Goal: Check status: Check status

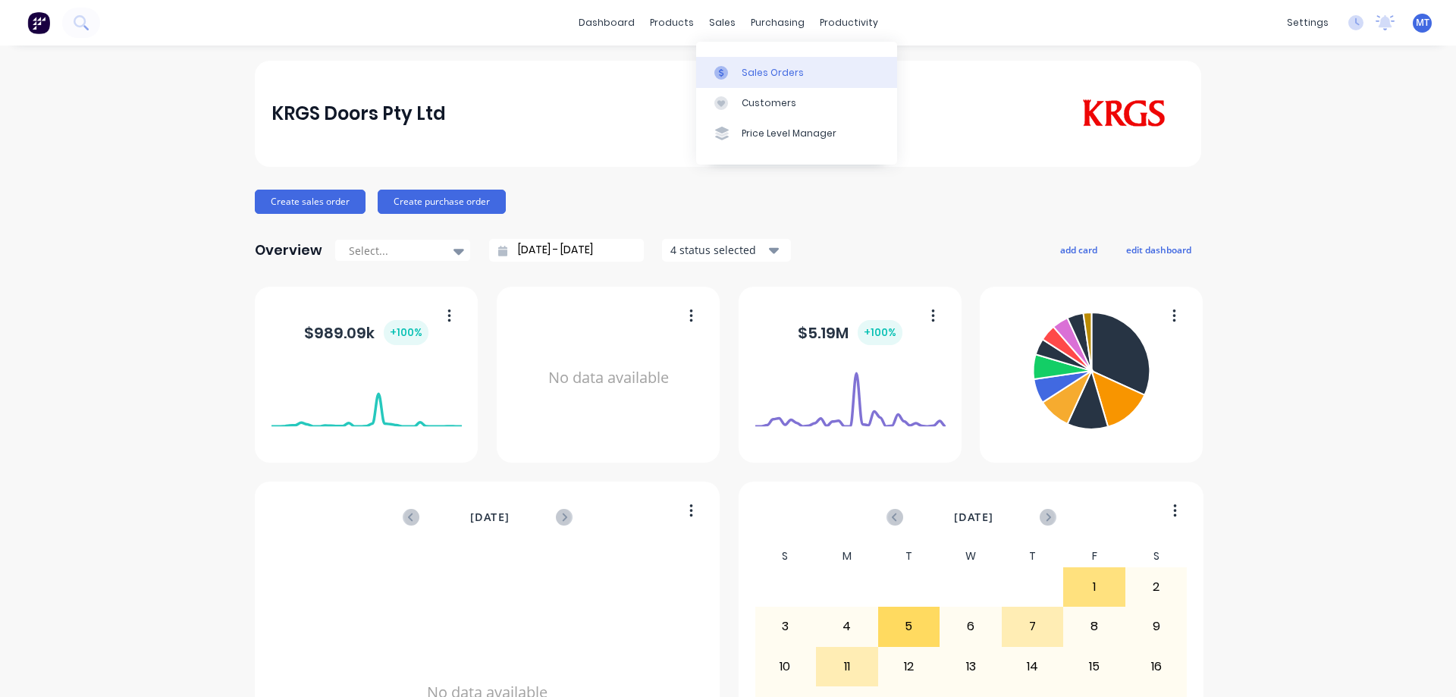
click at [742, 69] on div "Sales Orders" at bounding box center [773, 73] width 62 height 14
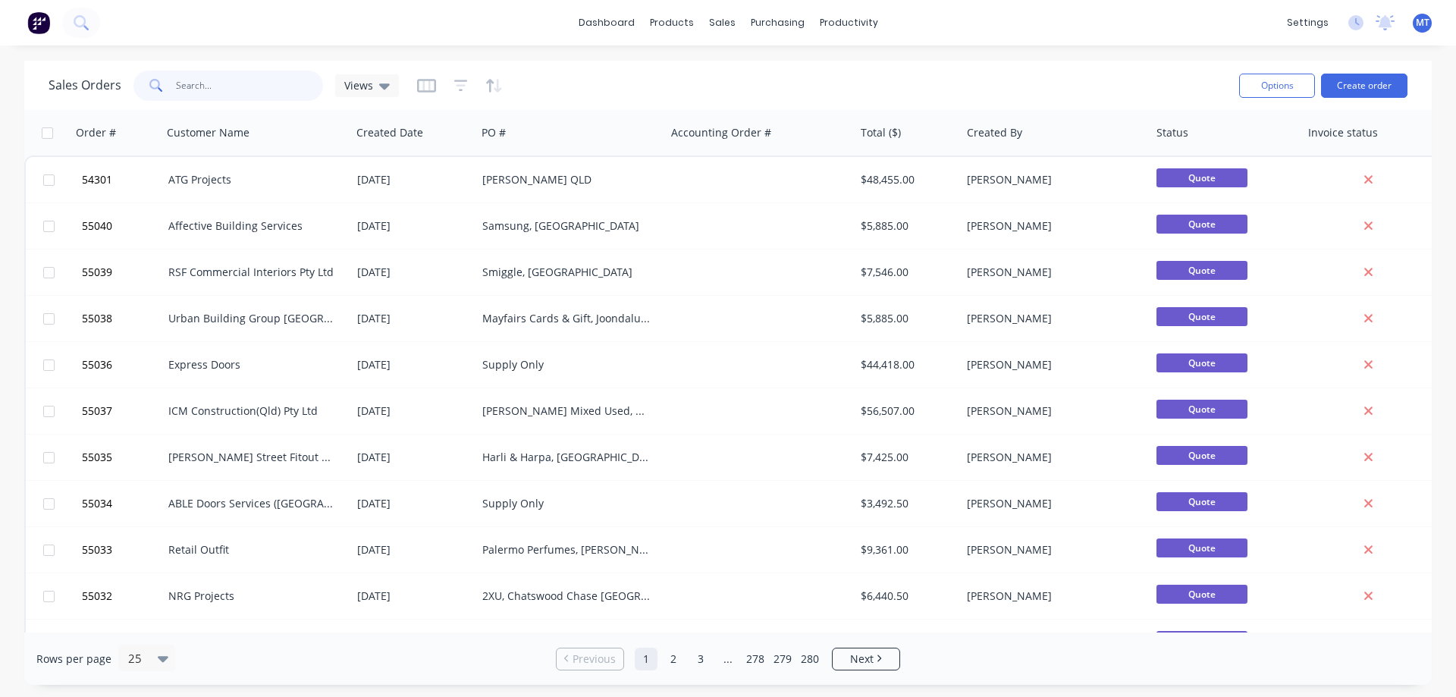
click at [205, 78] on input "text" at bounding box center [250, 86] width 148 height 30
click at [255, 96] on input "text" at bounding box center [250, 86] width 148 height 30
paste input "169249"
type input "169249"
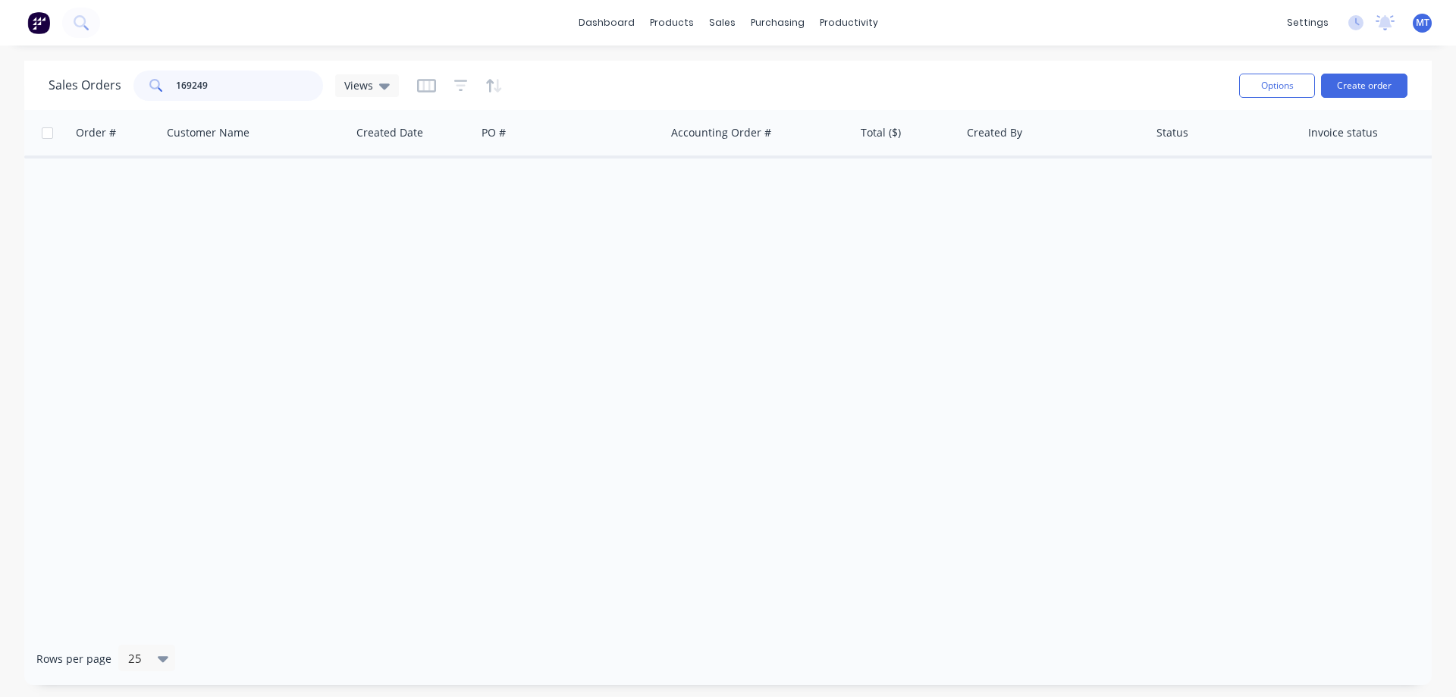
drag, startPoint x: 240, startPoint y: 89, endPoint x: 79, endPoint y: 71, distance: 162.5
click at [86, 93] on div "Sales Orders 169249 Views" at bounding box center [224, 86] width 350 height 30
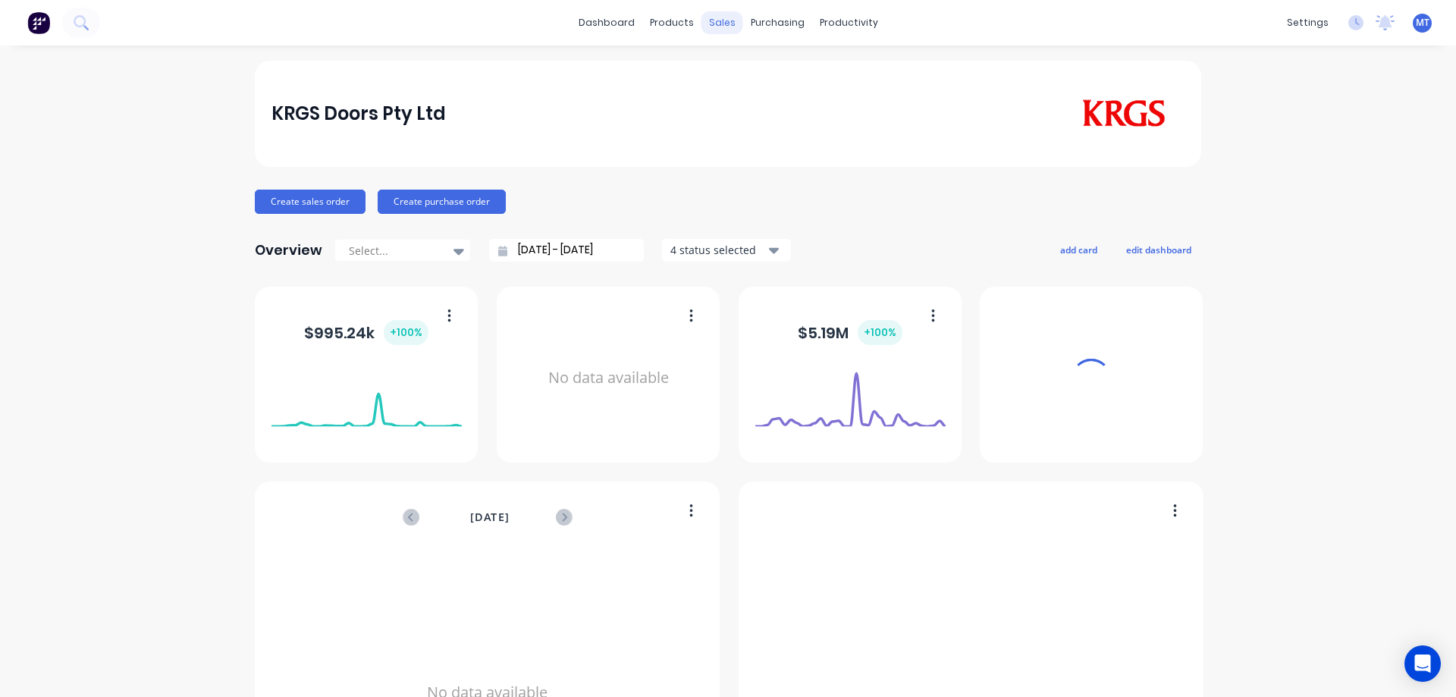
click at [710, 24] on div "sales" at bounding box center [722, 22] width 42 height 23
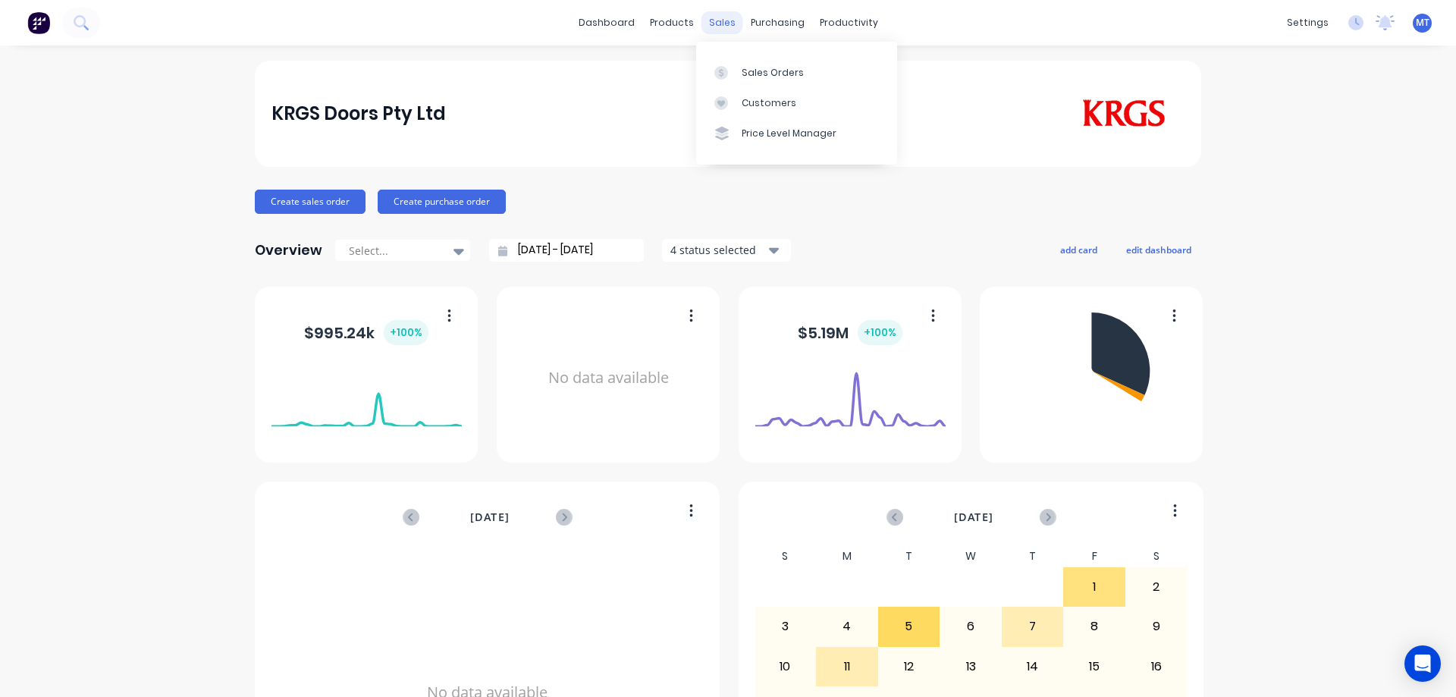
click at [707, 11] on div "sales" at bounding box center [722, 22] width 42 height 23
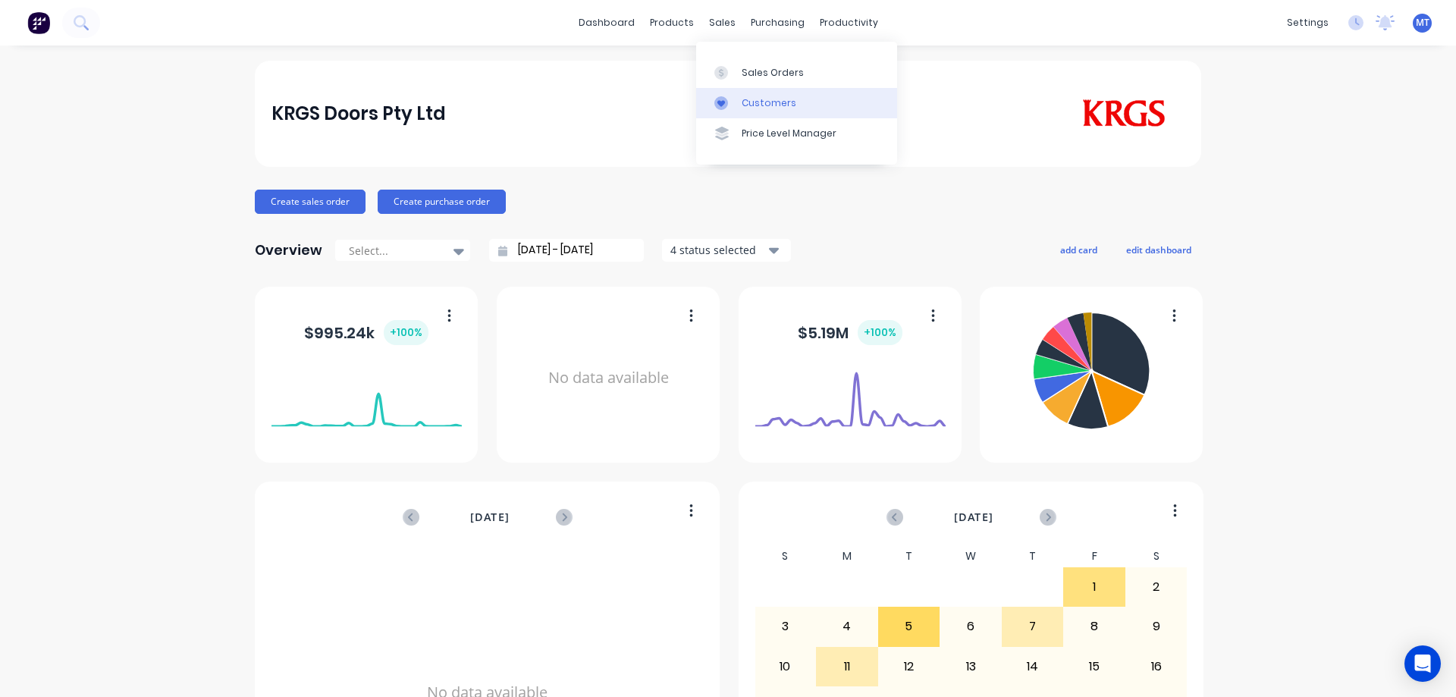
click at [724, 105] on icon at bounding box center [721, 103] width 14 height 14
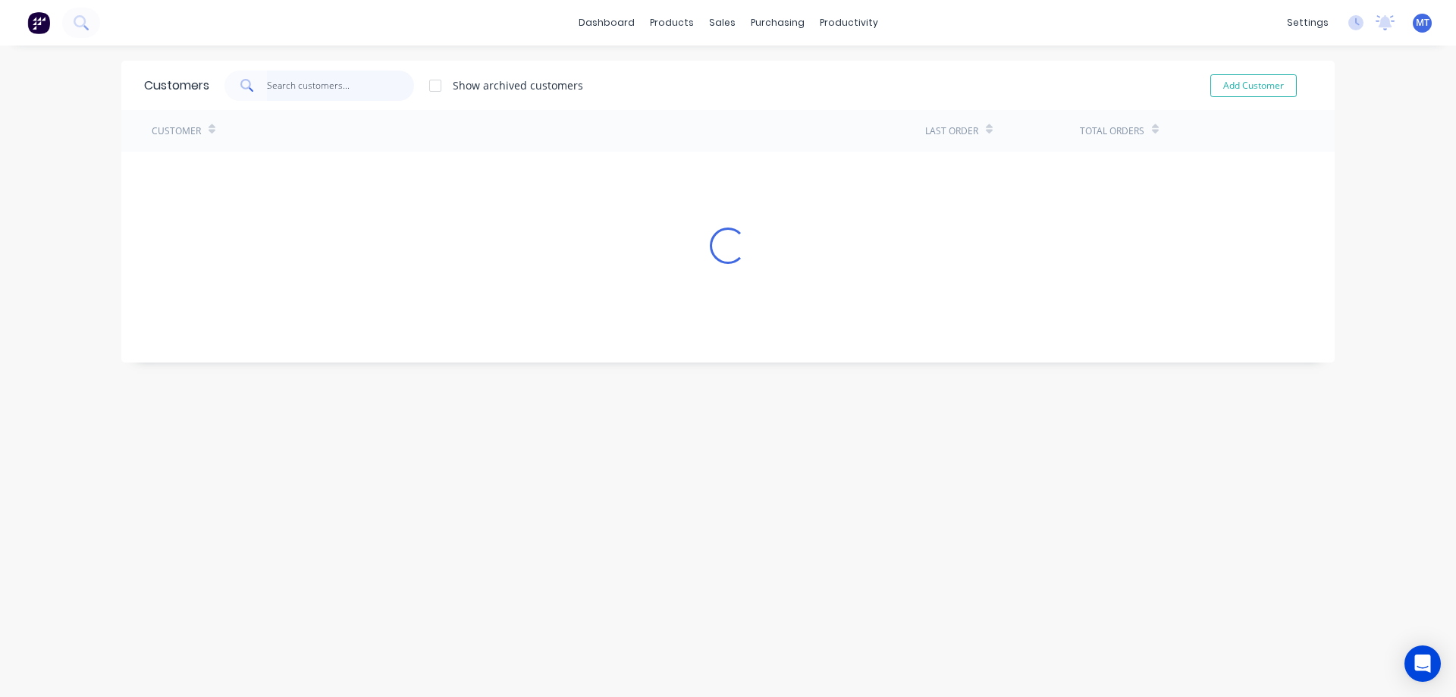
click at [302, 83] on input "text" at bounding box center [341, 86] width 148 height 30
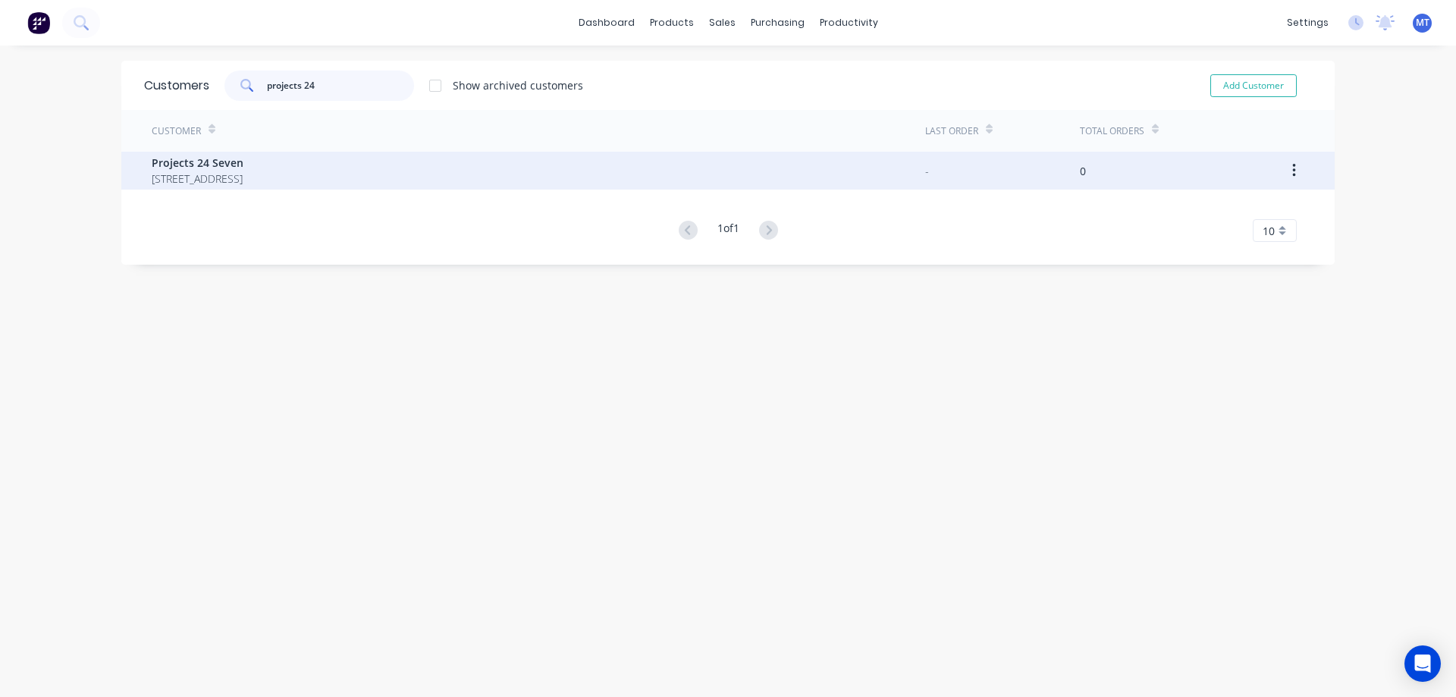
type input "projects 24"
click at [243, 177] on span "PO Box 620 Biggera Waters 4216" at bounding box center [198, 179] width 92 height 16
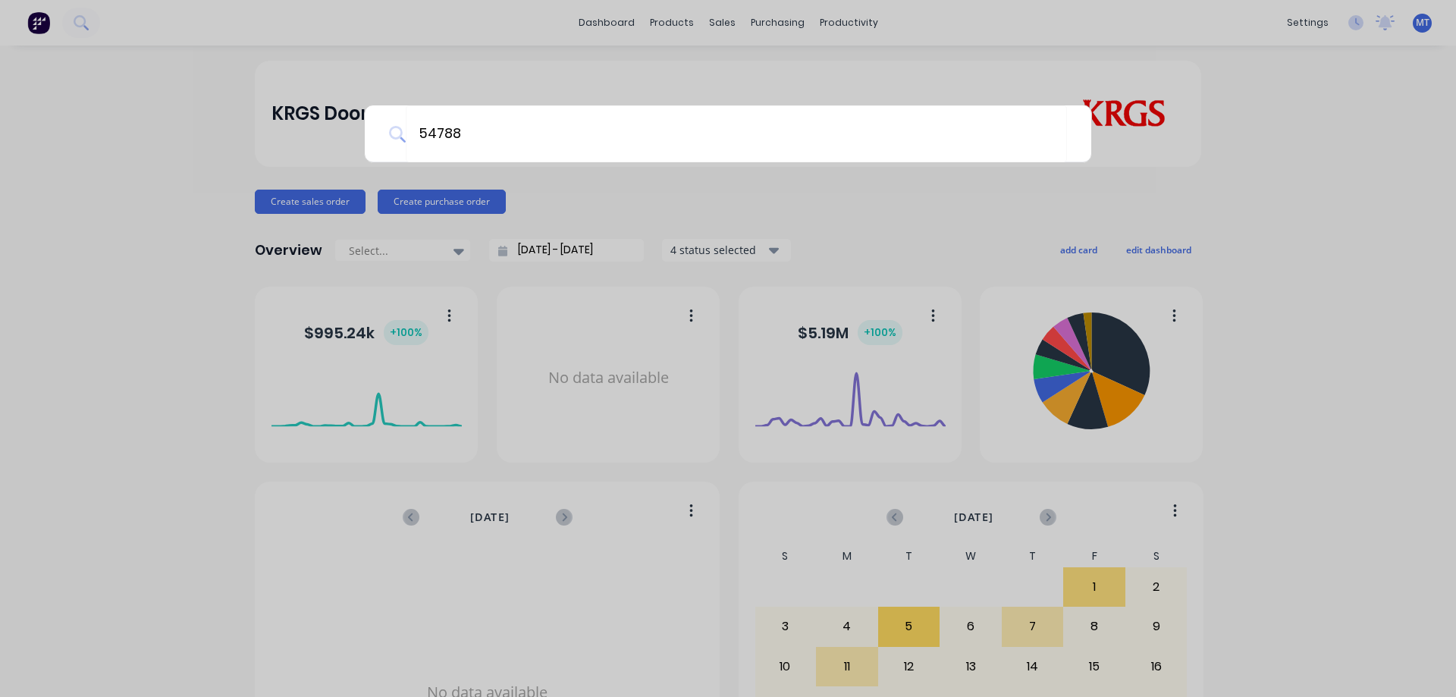
type input "54788"
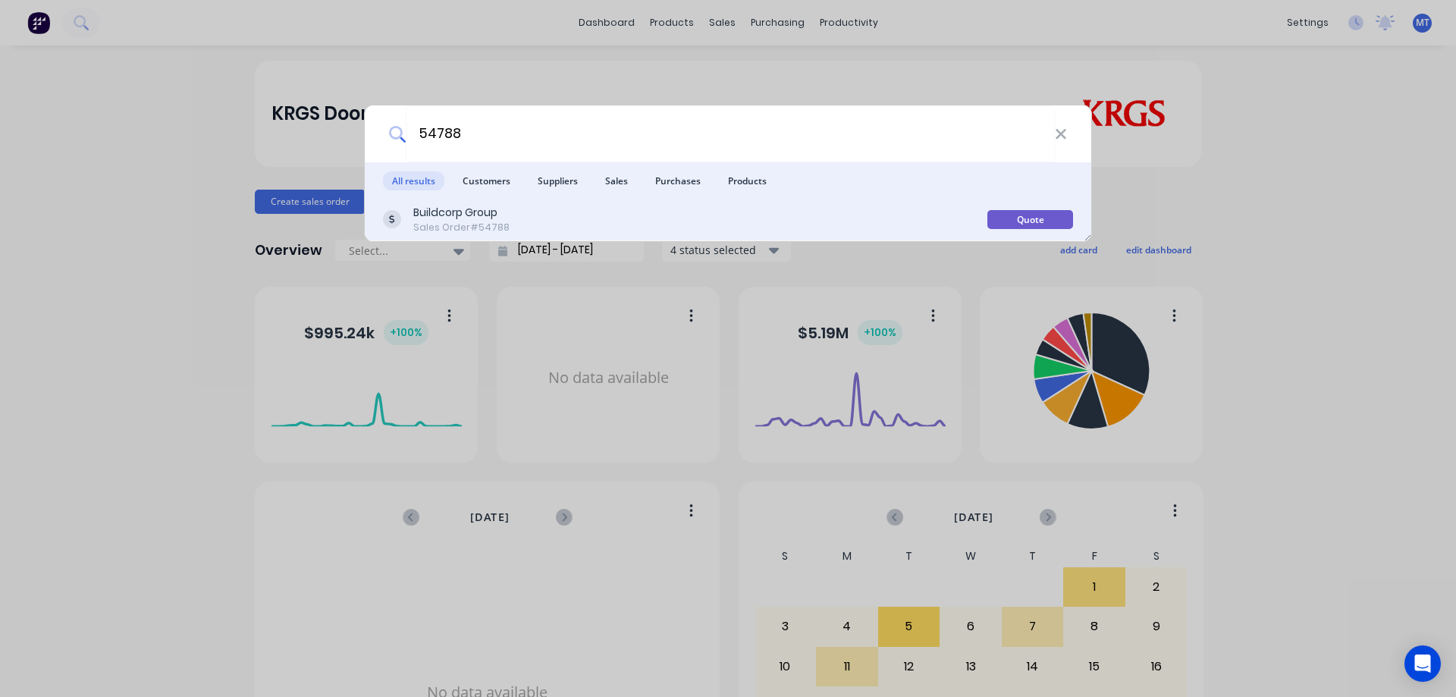
click at [571, 216] on div "Buildcorp Group Sales Order #54788" at bounding box center [685, 220] width 604 height 30
